Goal: Information Seeking & Learning: Check status

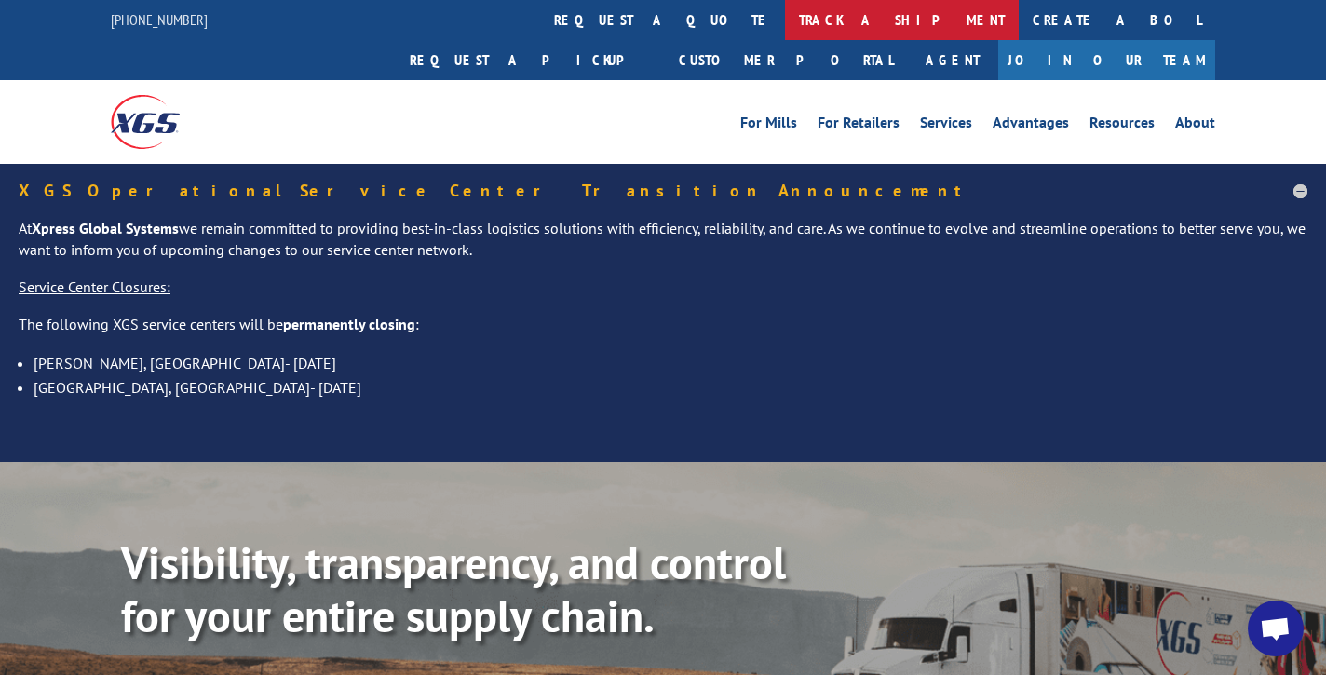
click at [785, 14] on link "track a shipment" at bounding box center [902, 20] width 234 height 40
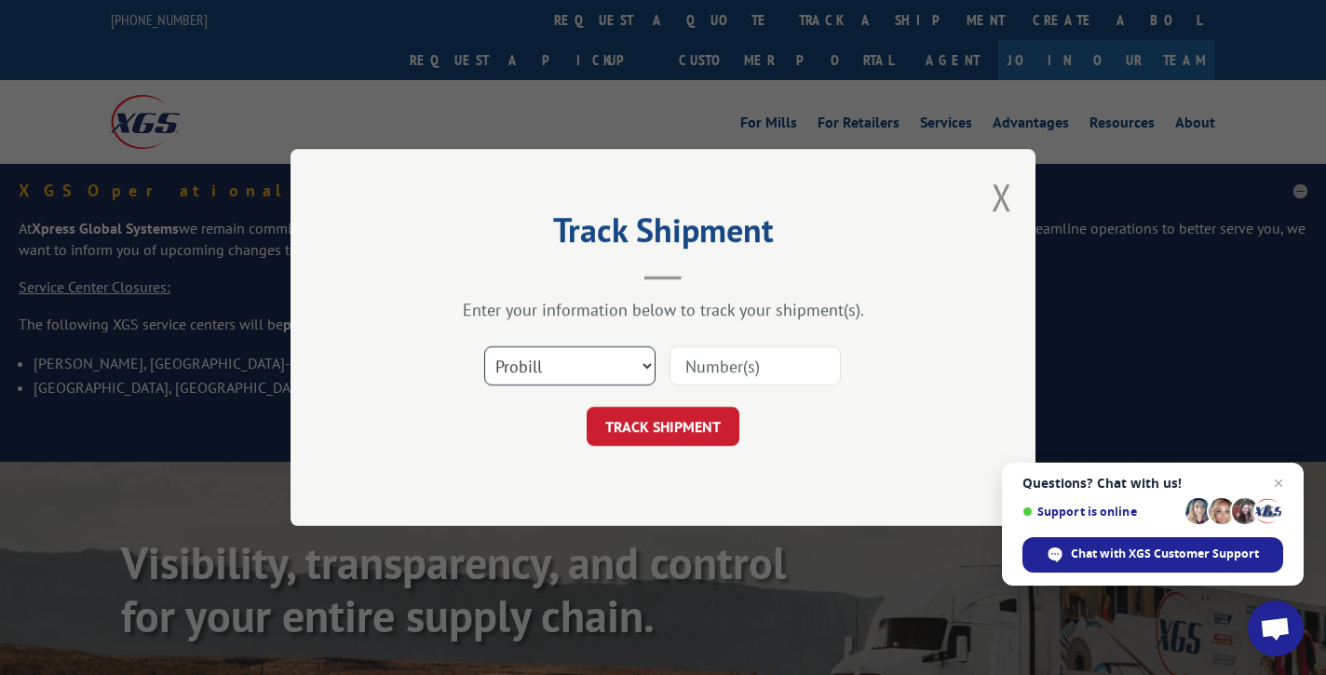
select select "bol"
click at [772, 374] on input at bounding box center [755, 365] width 171 height 39
type input "362299"
click at [704, 422] on button "TRACK SHIPMENT" at bounding box center [663, 426] width 153 height 39
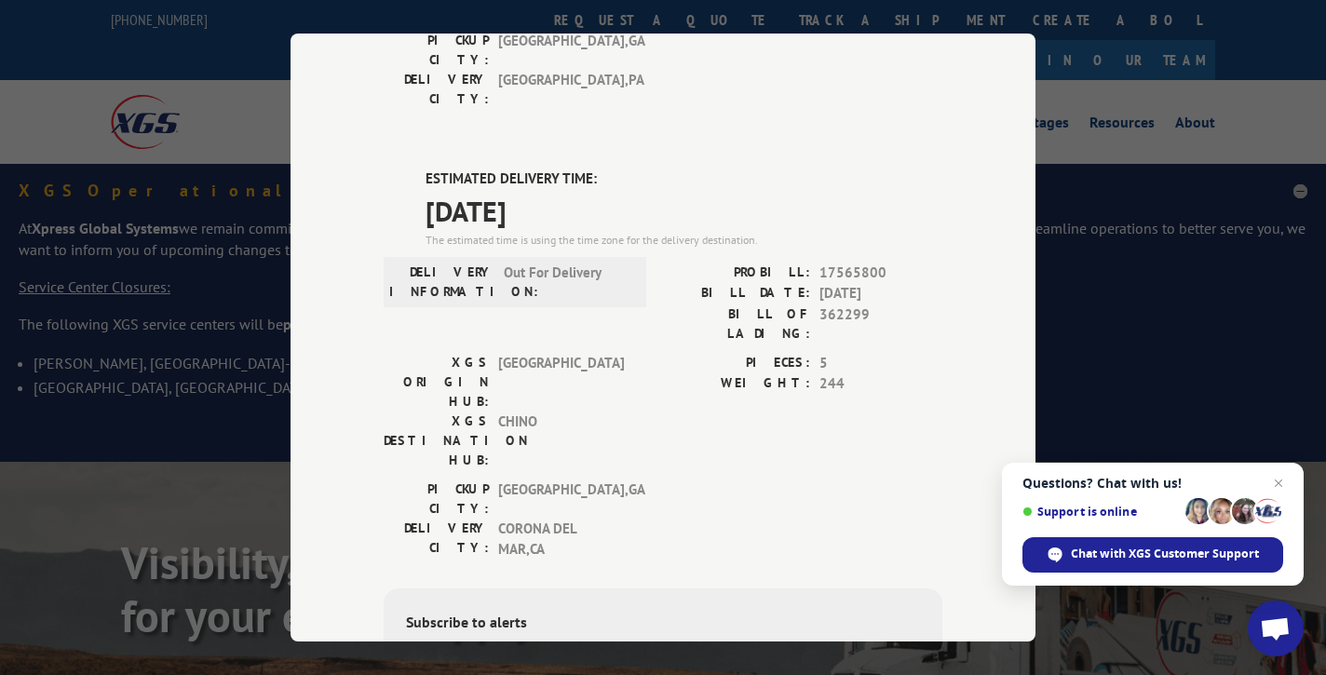
scroll to position [418, 0]
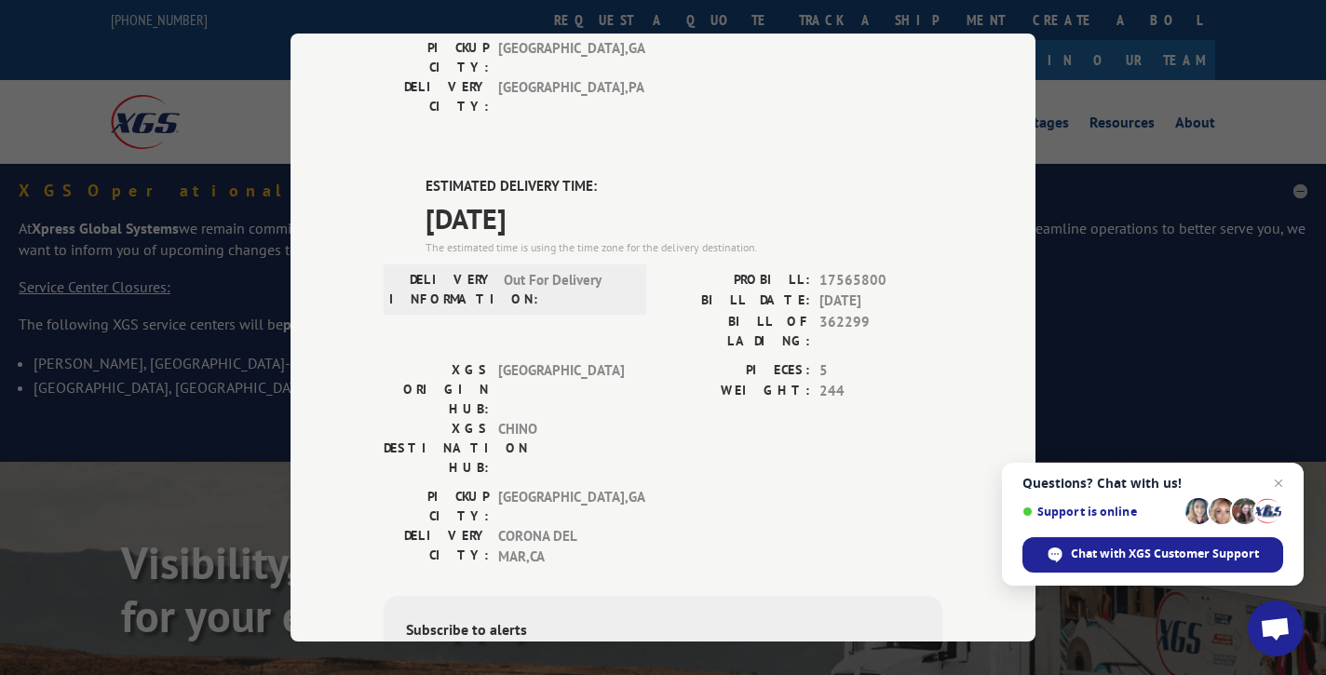
click at [704, 618] on div "Subscribe to alerts" at bounding box center [663, 631] width 514 height 27
click at [942, 176] on label "ESTIMATED DELIVERY TIME:" at bounding box center [684, 186] width 517 height 21
click at [1015, 47] on div "Track Shipment DELIVERED DELIVERY INFORMATION: PROBILL: 6751342 BILL DATE: [DAT…" at bounding box center [663, 338] width 745 height 608
click at [1112, 132] on div "Track Shipment DELIVERED DELIVERY INFORMATION: PROBILL: 6751342 BILL DATE: [DAT…" at bounding box center [663, 337] width 1326 height 675
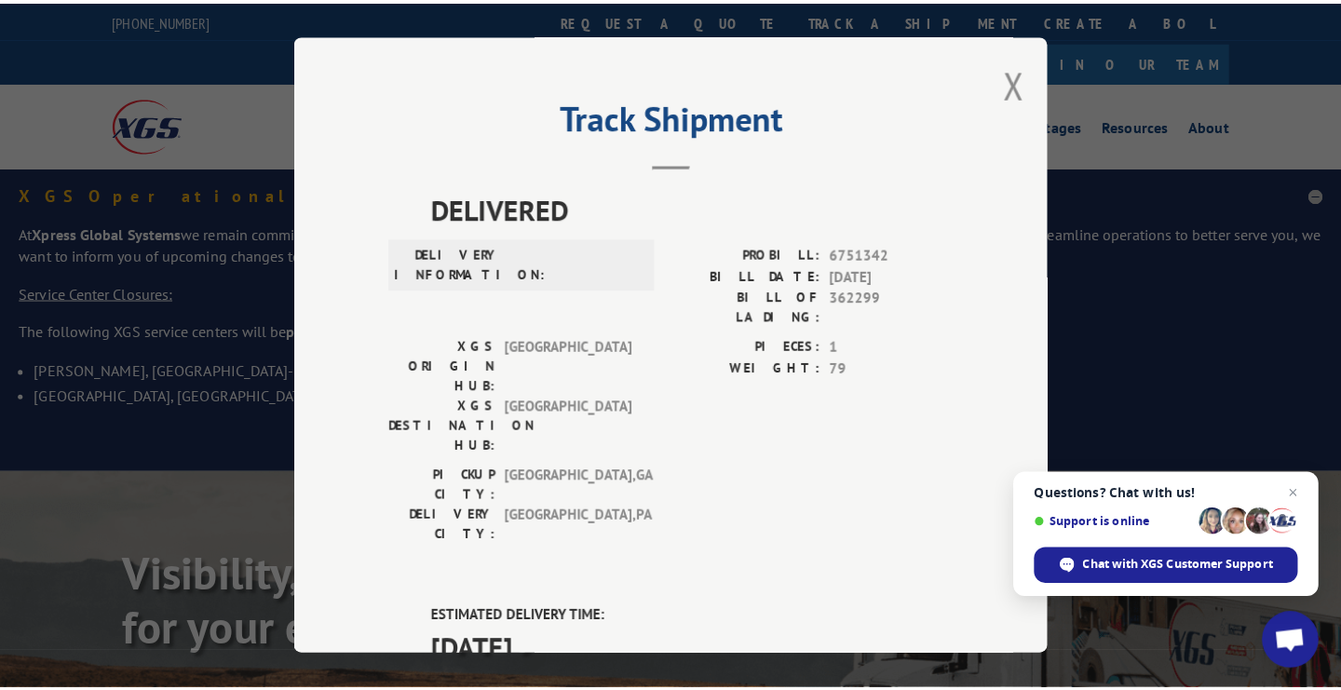
scroll to position [0, 0]
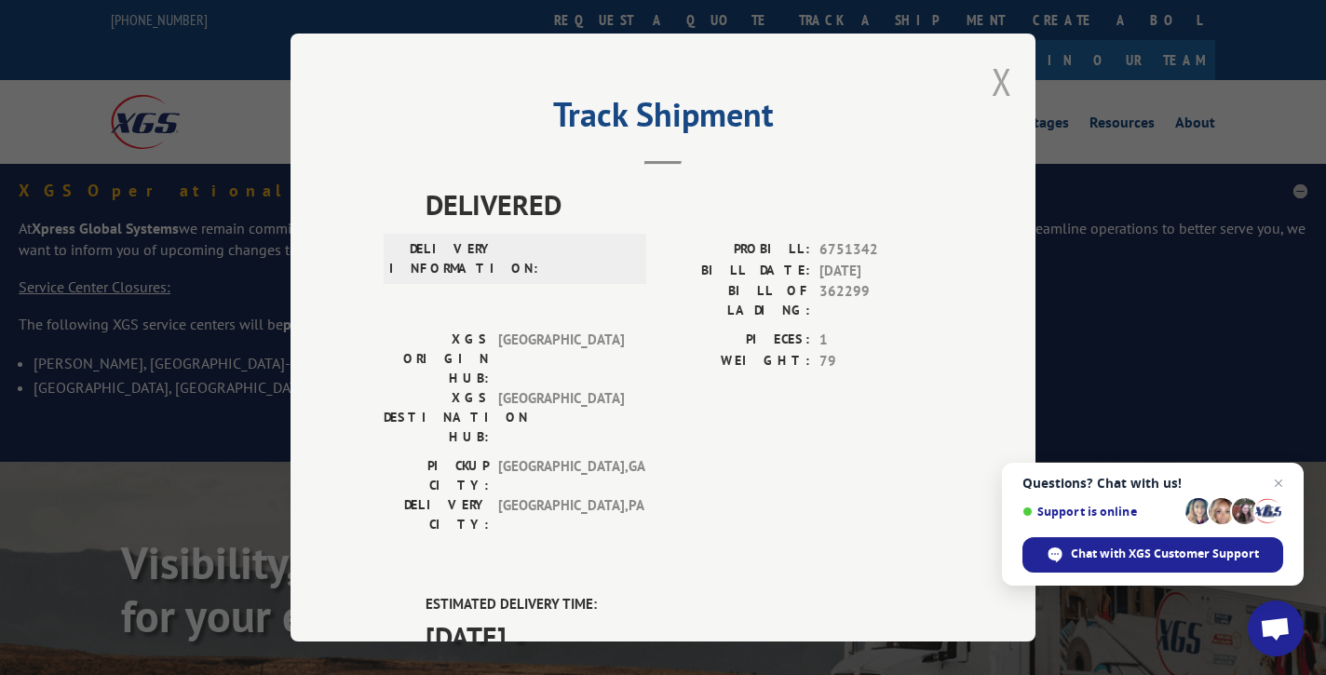
click at [997, 77] on button "Close modal" at bounding box center [1002, 81] width 20 height 49
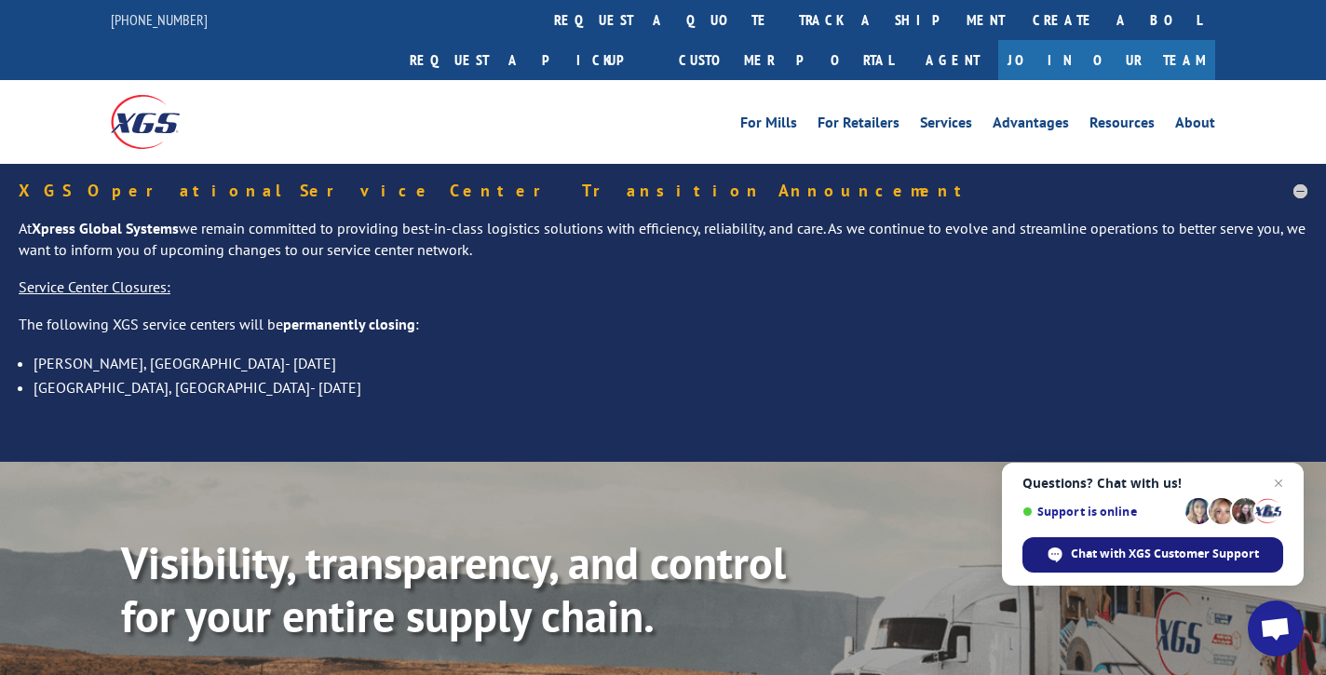
click at [1105, 553] on span "Chat with XGS Customer Support" at bounding box center [1165, 554] width 188 height 17
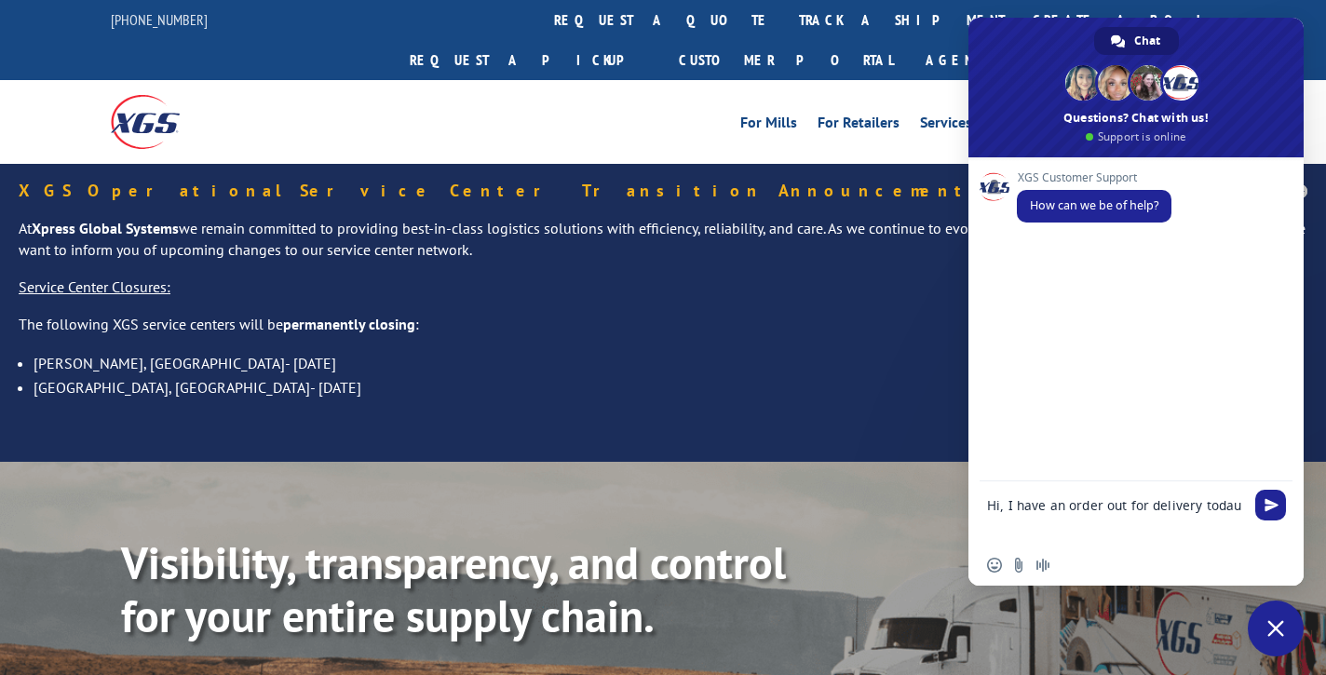
type textarea "Hi, I have an order out for delivery [DATE]"
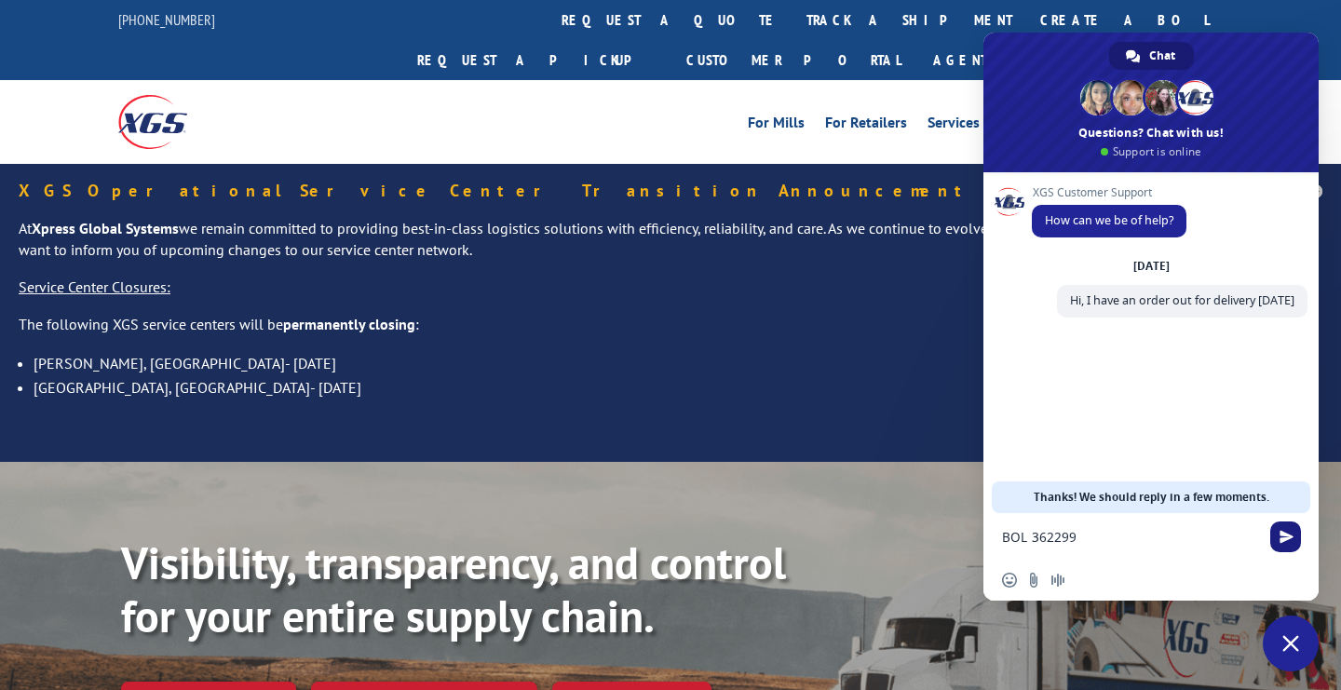
type textarea "BOL 362299"
click at [1283, 535] on span "Send" at bounding box center [1287, 537] width 14 height 14
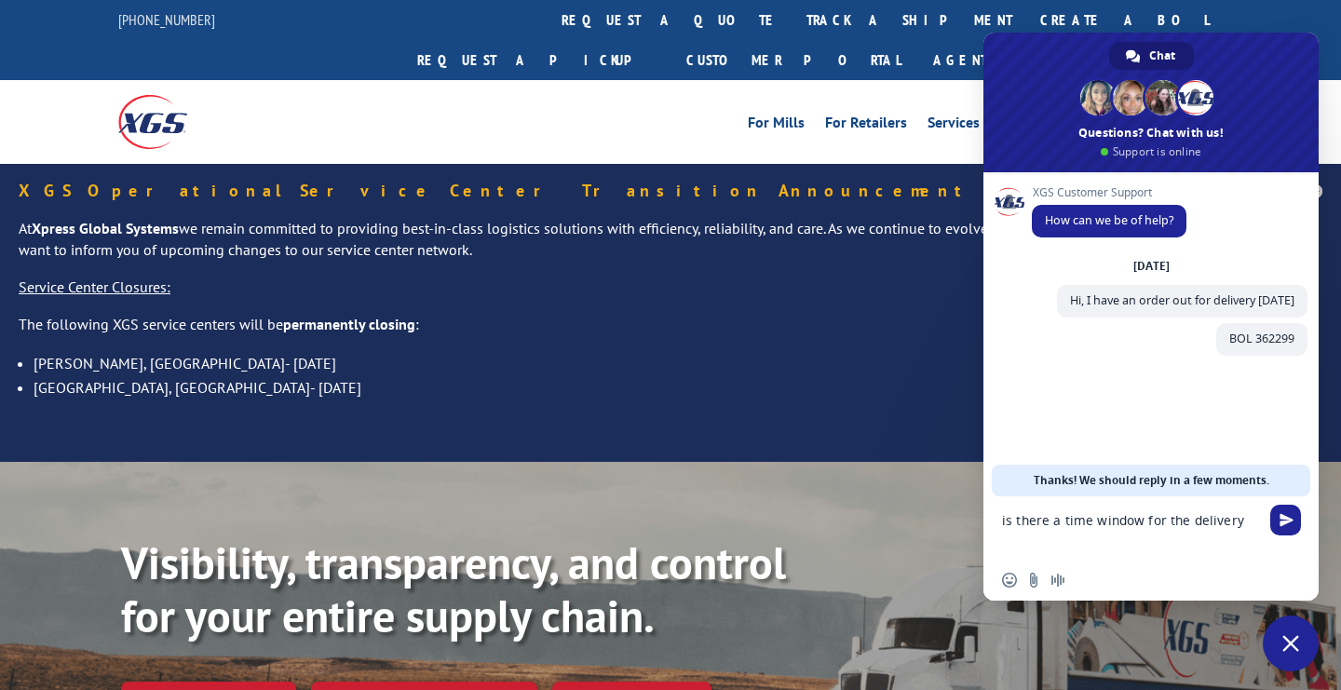
type textarea "is there a time window for the delivery?"
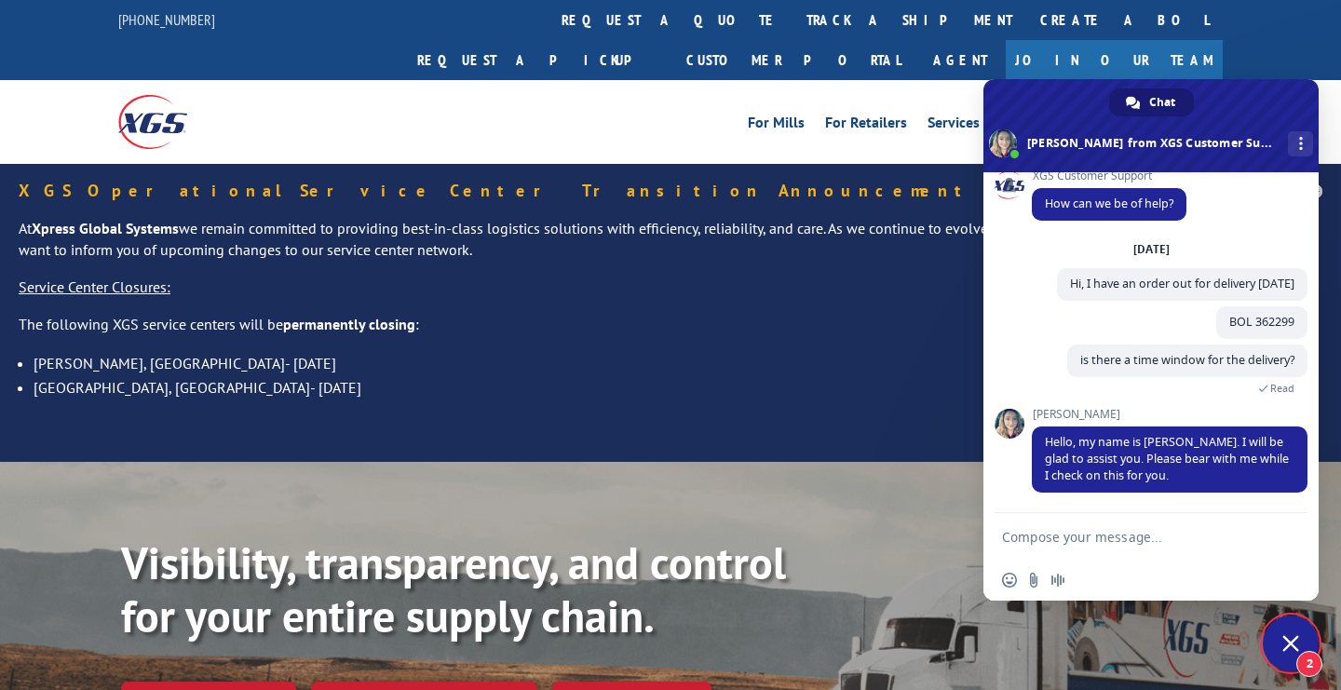
scroll to position [88, 0]
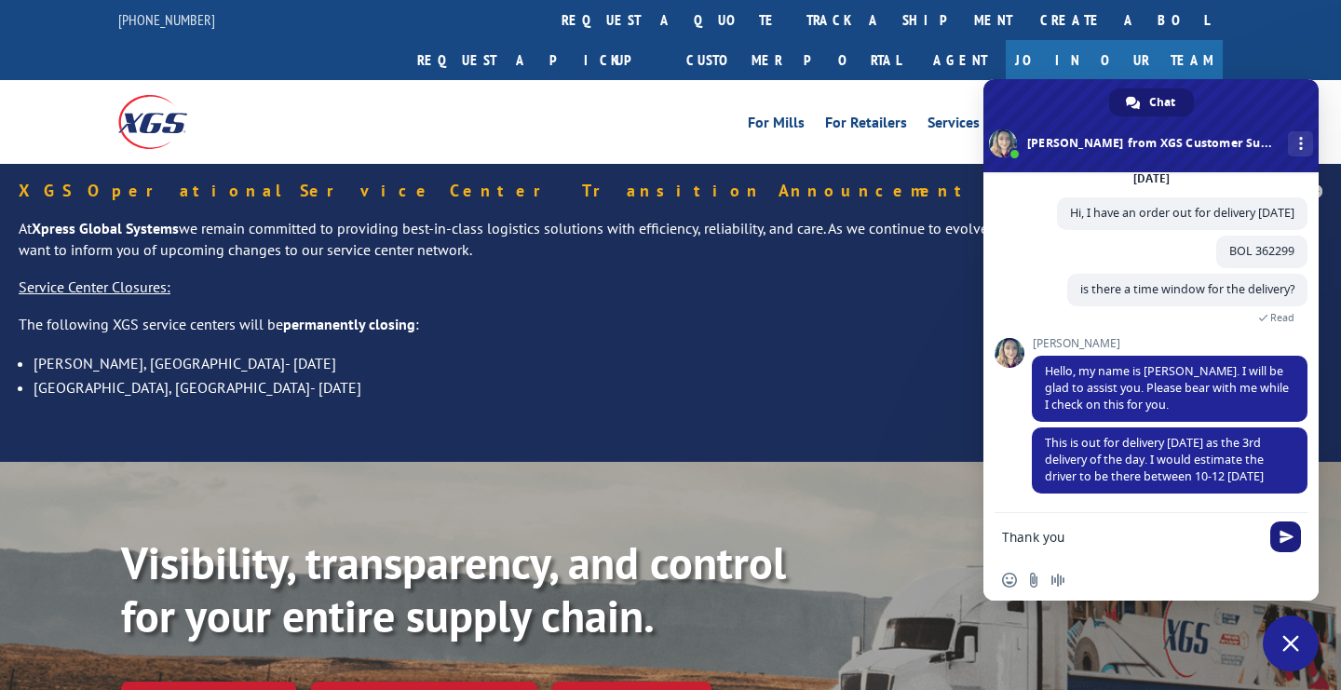
type textarea "Thank you"
click at [1284, 539] on span "Send" at bounding box center [1287, 537] width 14 height 14
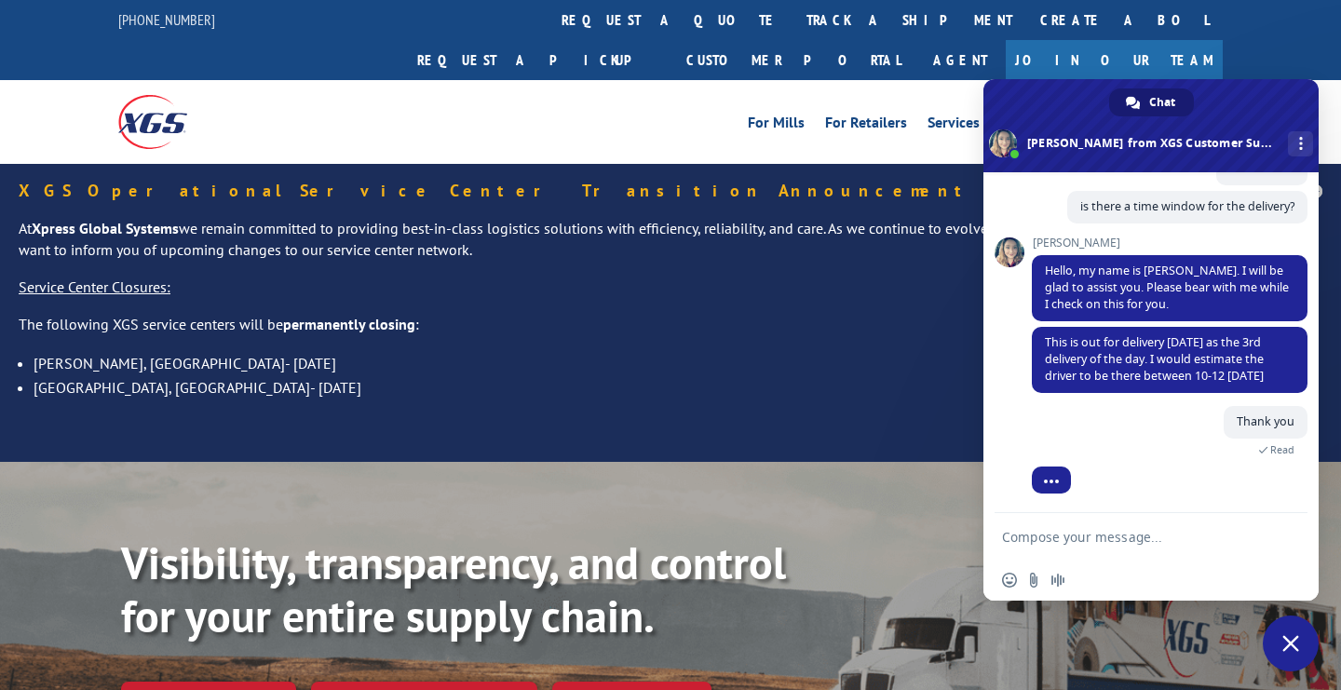
scroll to position [214, 0]
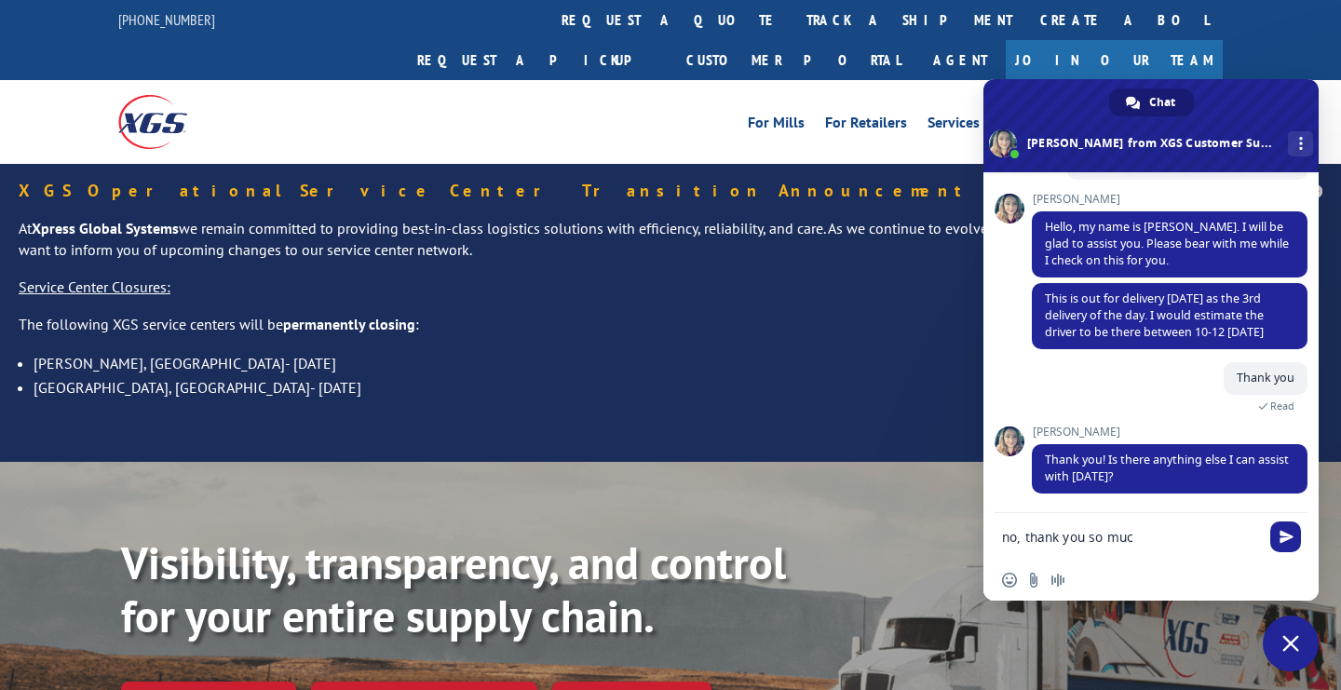
type textarea "no, thank you so much"
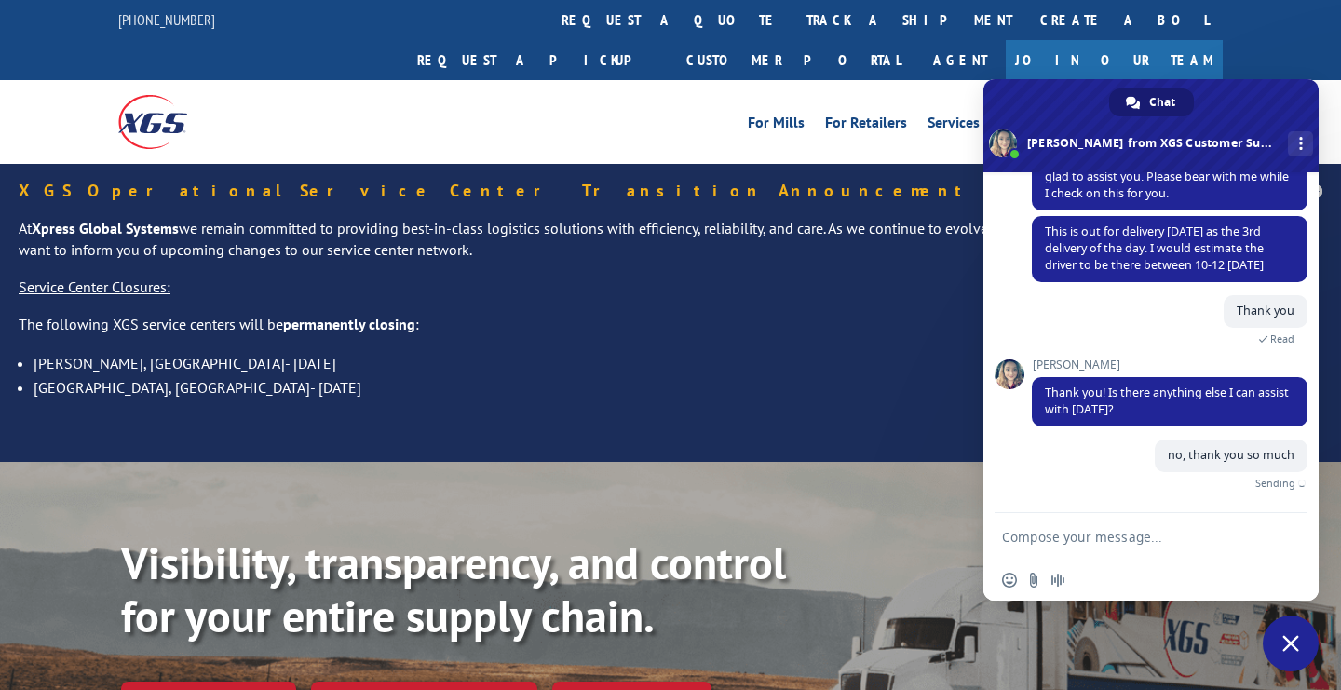
scroll to position [260, 0]
